Goal: Ask a question: Seek information or help from site administrators or community

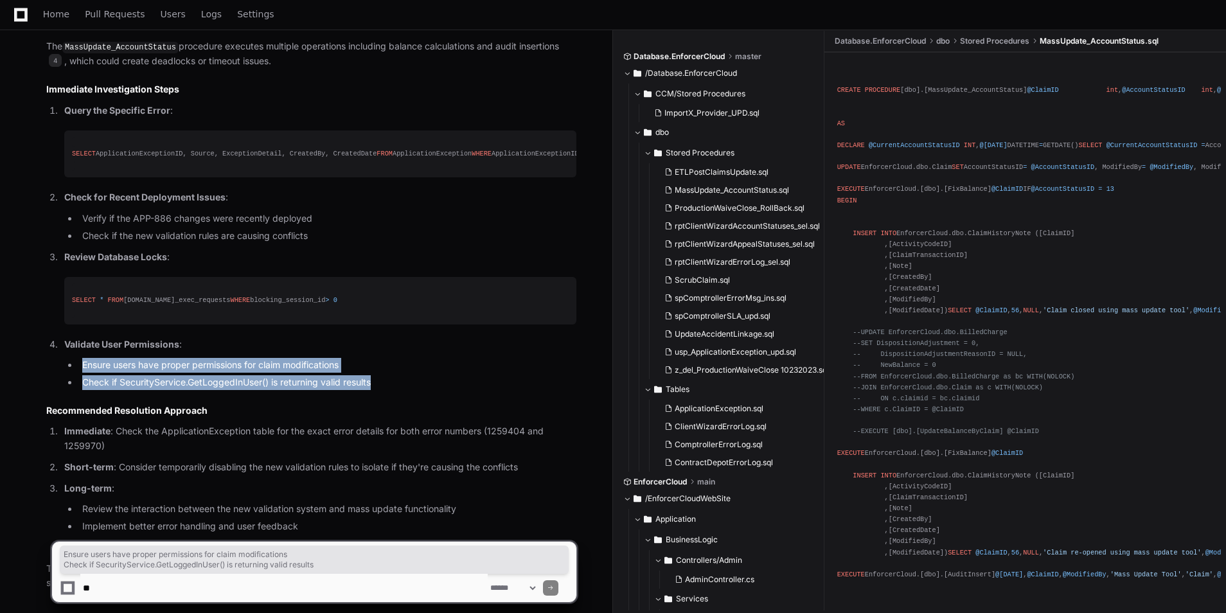
scroll to position [2793, 0]
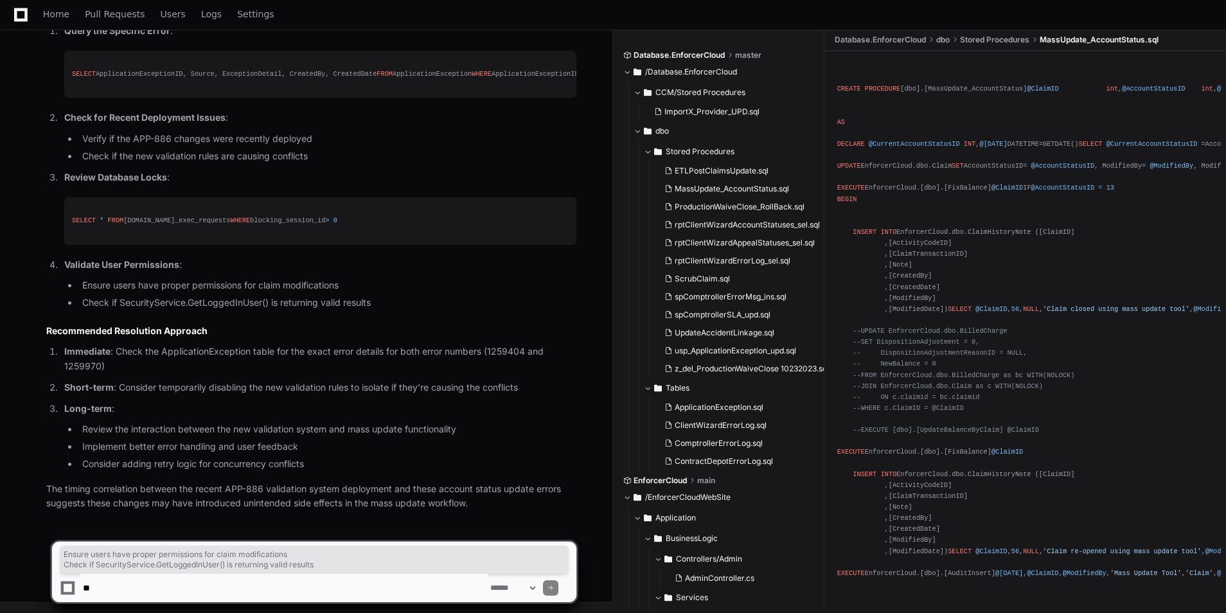
click at [242, 591] on textarea at bounding box center [283, 588] width 407 height 28
click at [211, 580] on textarea at bounding box center [283, 588] width 407 height 28
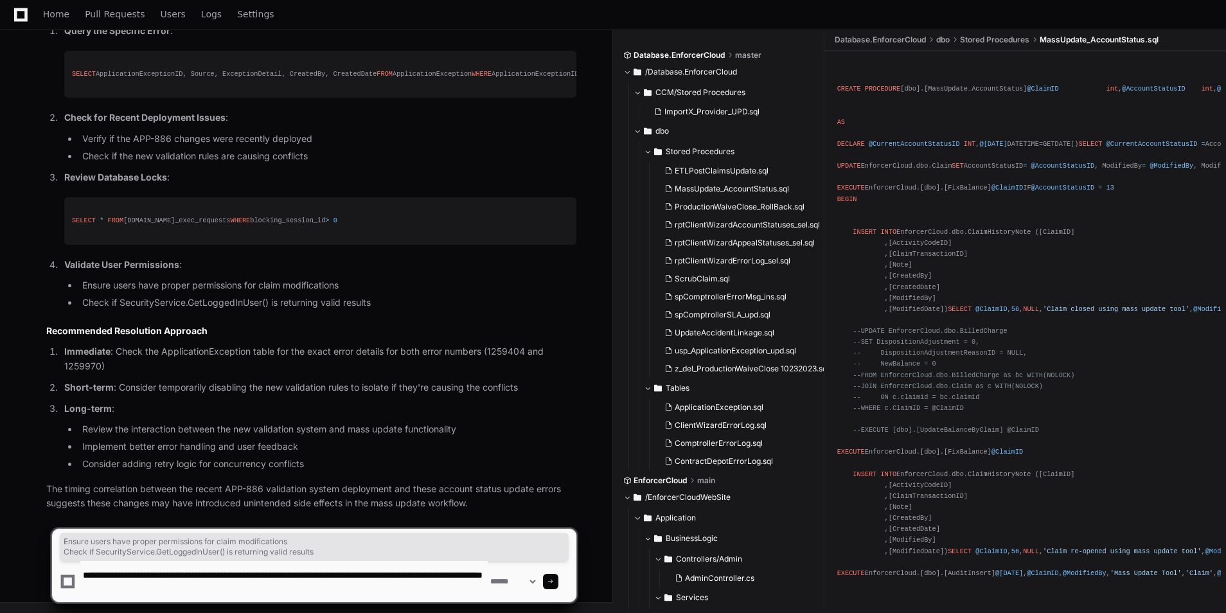
drag, startPoint x: 183, startPoint y: 573, endPoint x: 326, endPoint y: 612, distance: 148.6
click at [192, 577] on textarea at bounding box center [283, 581] width 407 height 41
type textarea "**********"
click at [283, 591] on textarea at bounding box center [283, 581] width 407 height 41
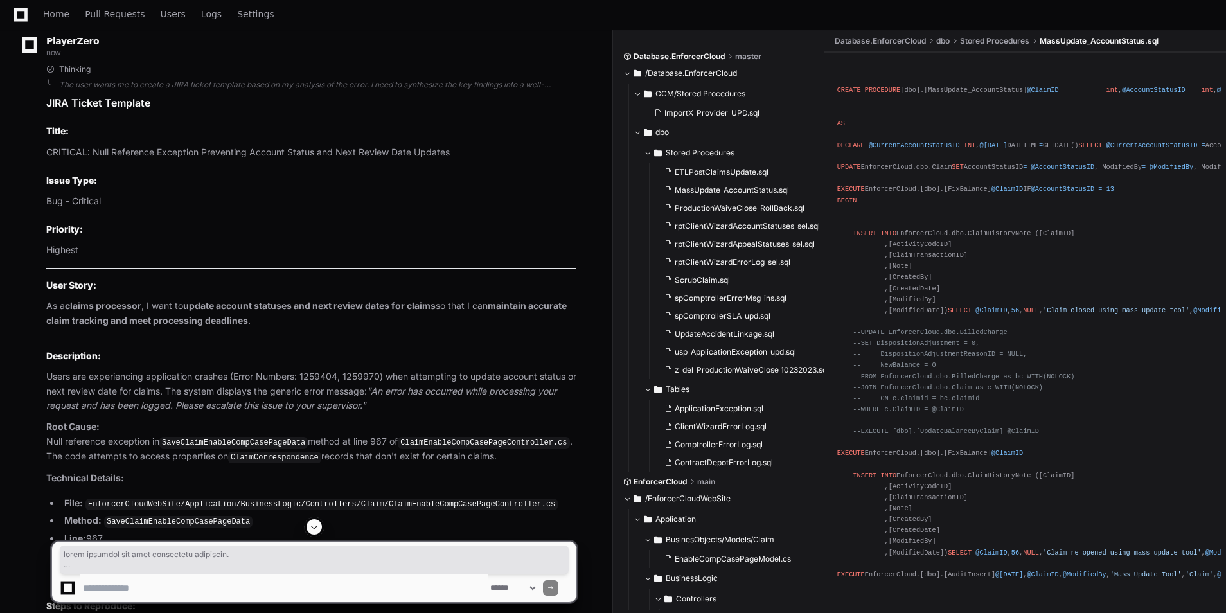
scroll to position [4820, 0]
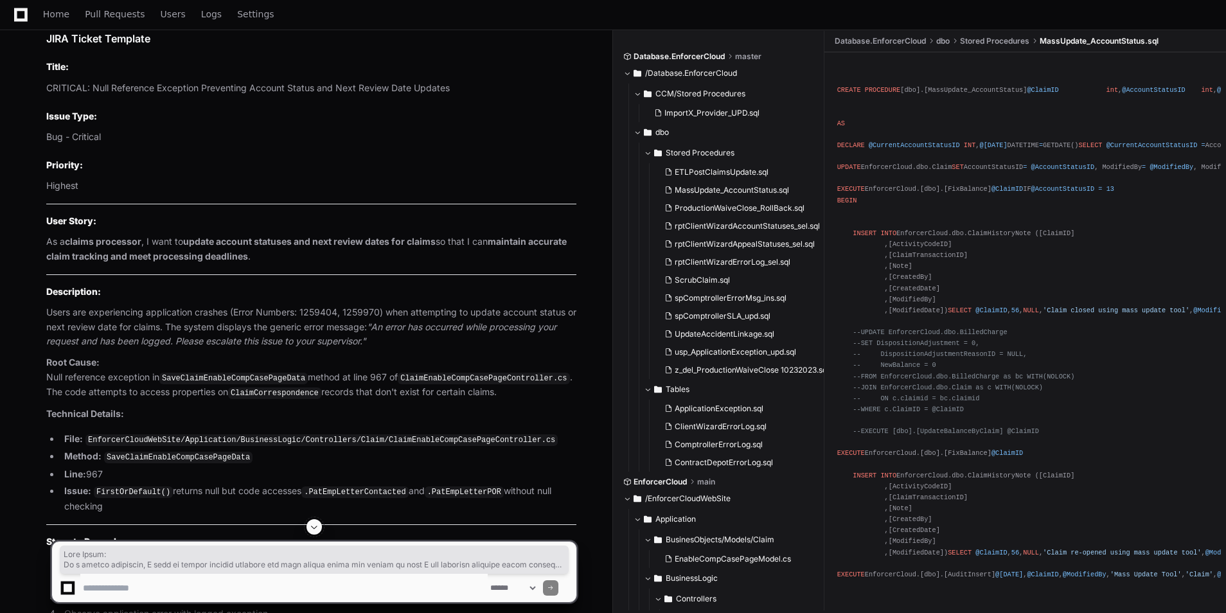
drag, startPoint x: 370, startPoint y: 388, endPoint x: 41, endPoint y: 368, distance: 329.7
drag, startPoint x: 41, startPoint y: 368, endPoint x: 61, endPoint y: 371, distance: 20.2
copy article "User Story: As a claims processor , I want to update account statuses and next …"
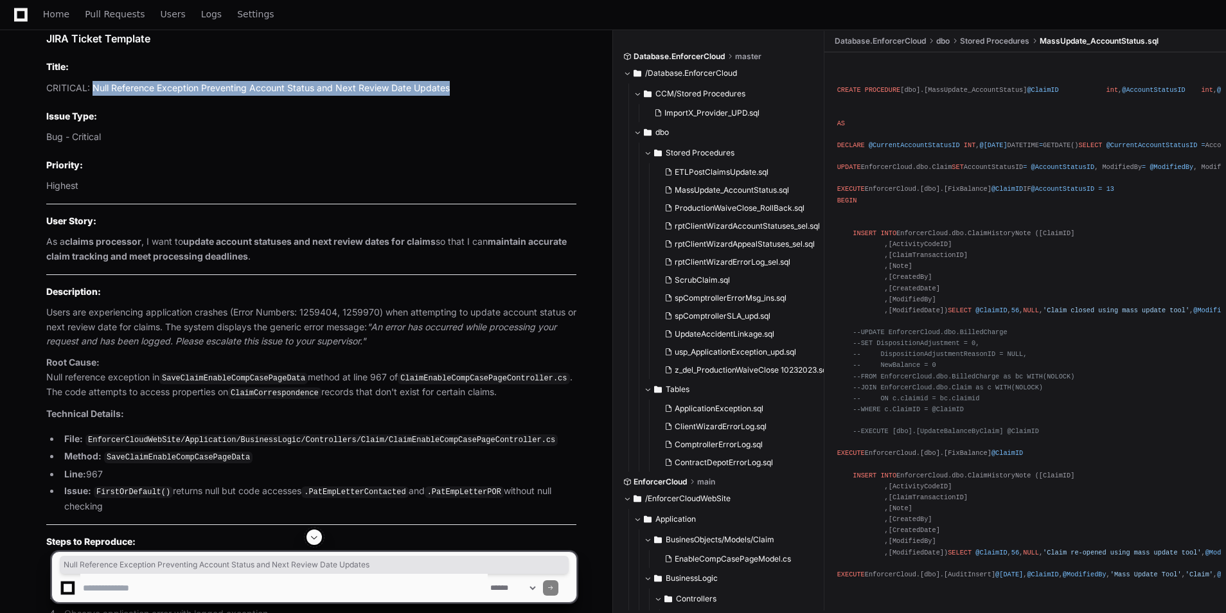
drag, startPoint x: 467, startPoint y: 238, endPoint x: 93, endPoint y: 232, distance: 373.5
click at [93, 96] on p "CRITICAL: Null Reference Exception Preventing Account Status and Next Review Da…" at bounding box center [311, 88] width 530 height 15
drag, startPoint x: 93, startPoint y: 232, endPoint x: 125, endPoint y: 240, distance: 32.4
copy p "Null Reference Exception Preventing Account Status and Next Review Date Updates"
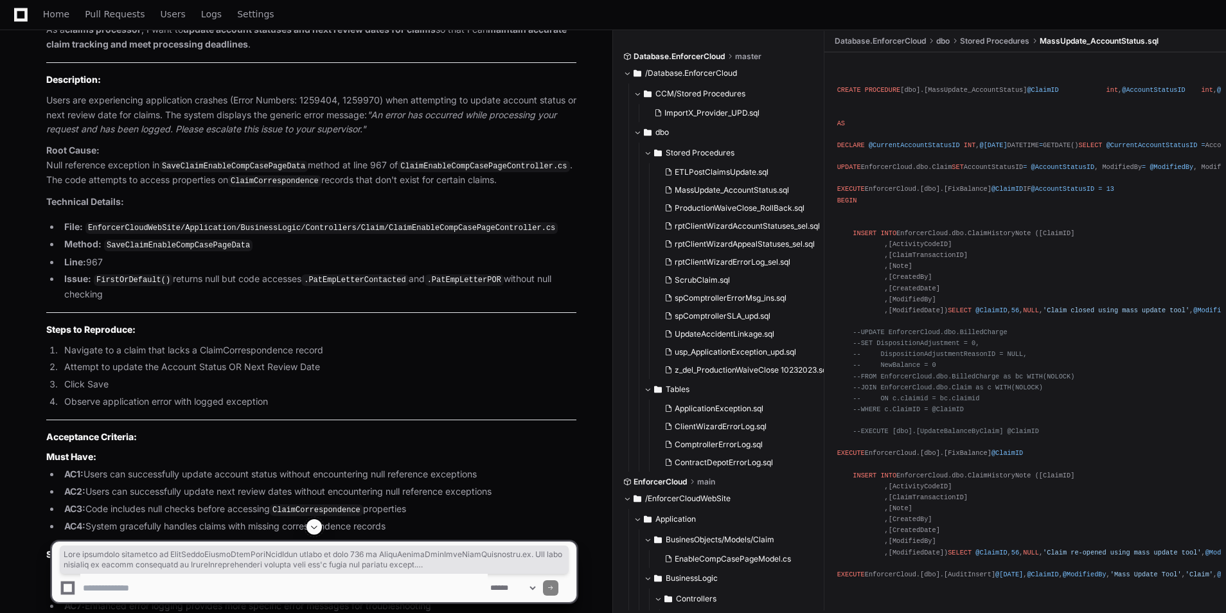
scroll to position [4851, 0]
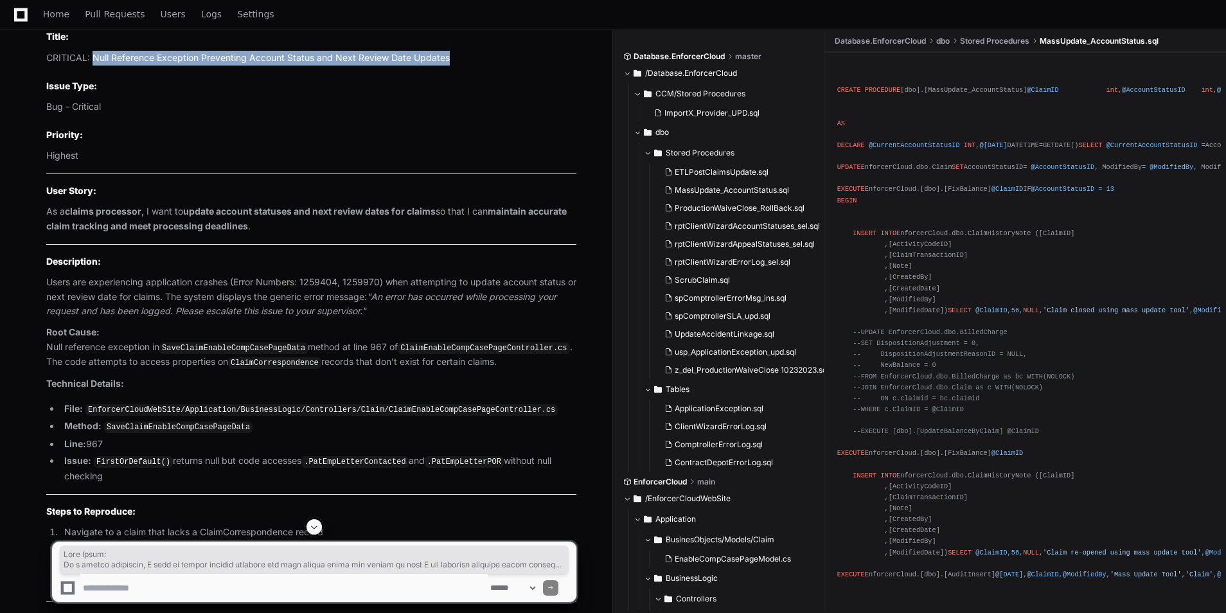
drag, startPoint x: 341, startPoint y: 353, endPoint x: 44, endPoint y: 337, distance: 297.4
drag, startPoint x: 44, startPoint y: 337, endPoint x: 73, endPoint y: 345, distance: 29.5
copy article "User Story: As a claims processor , I want to update account statuses and next …"
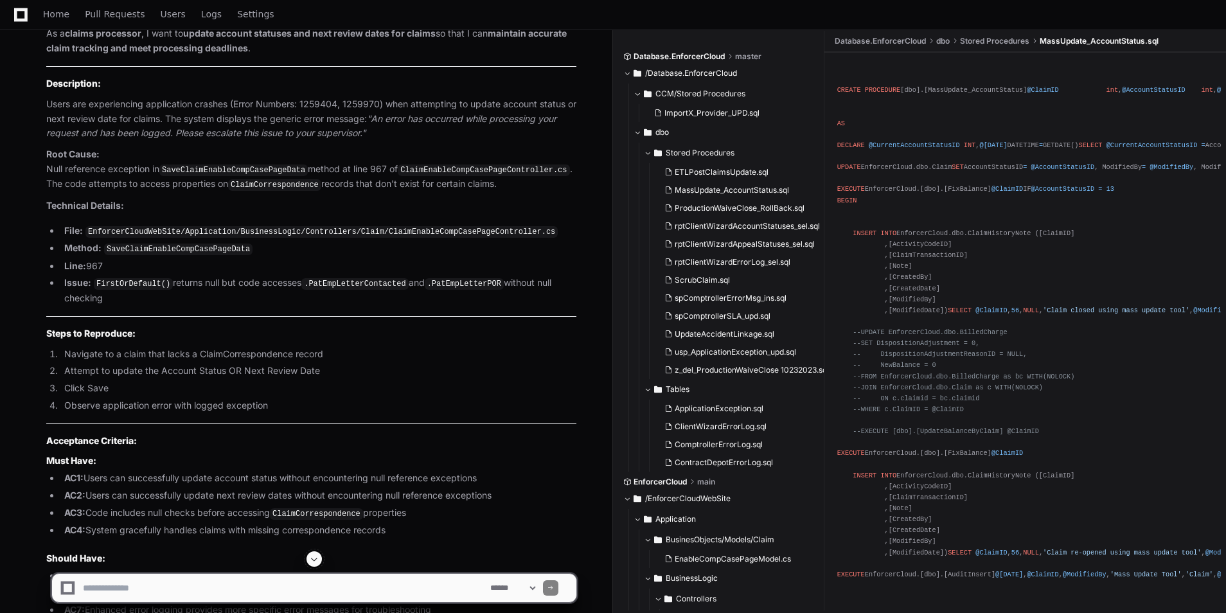
scroll to position [4781, 0]
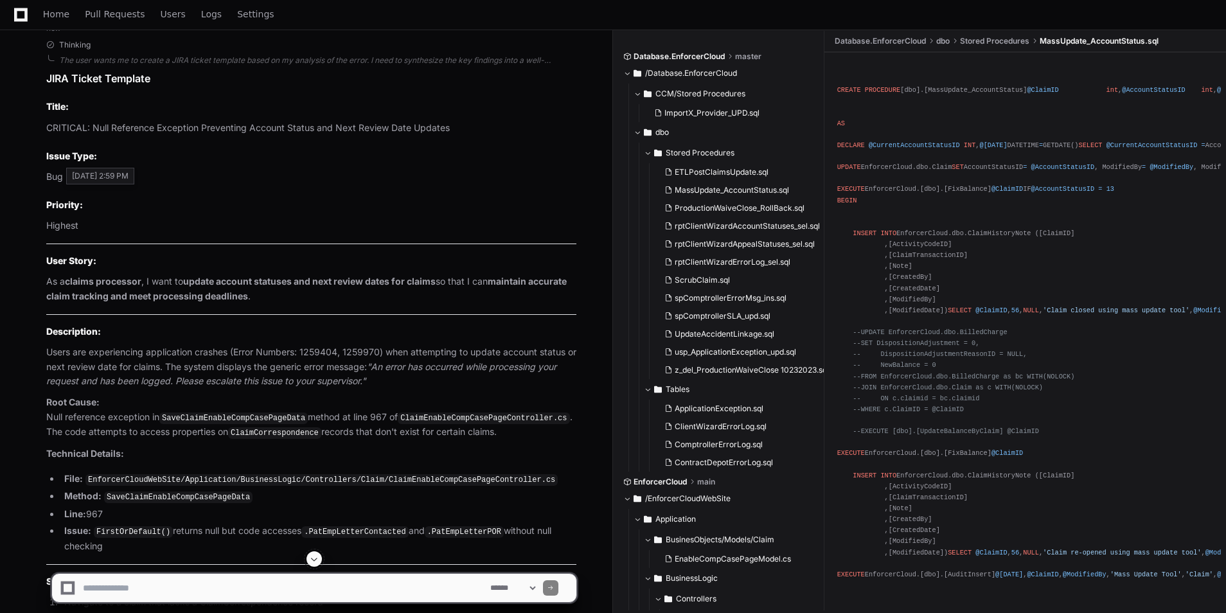
click at [58, 33] on span "now" at bounding box center [53, 28] width 15 height 10
